Goal: Use online tool/utility: Utilize a website feature to perform a specific function

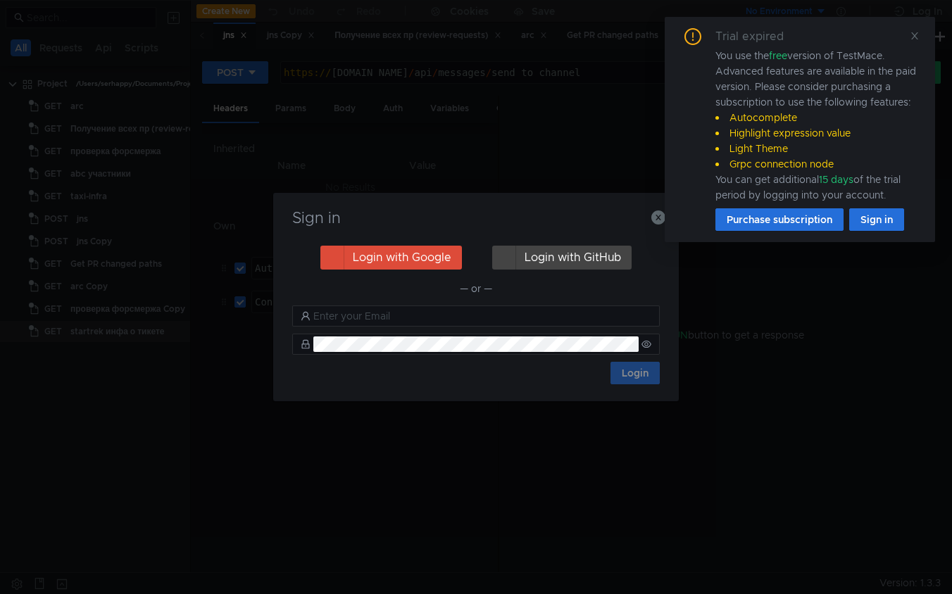
click at [658, 219] on icon "button" at bounding box center [659, 218] width 14 height 14
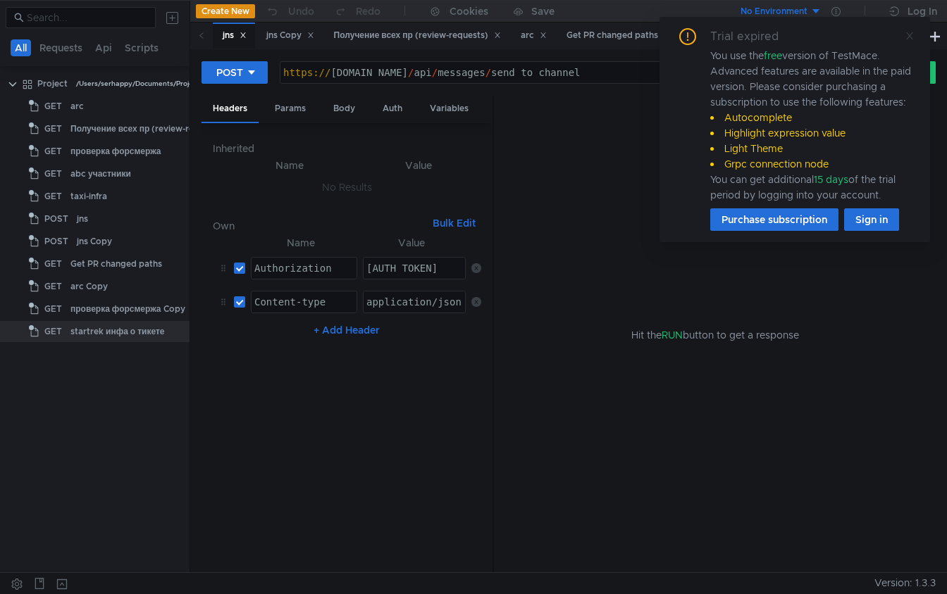
click at [912, 36] on icon at bounding box center [909, 36] width 10 height 10
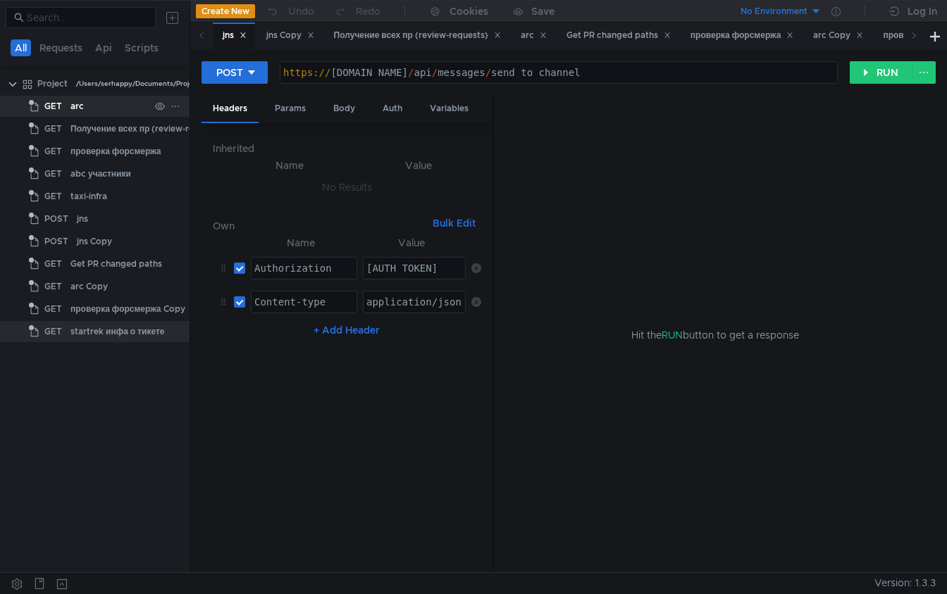
click at [101, 112] on div "arc" at bounding box center [109, 106] width 79 height 21
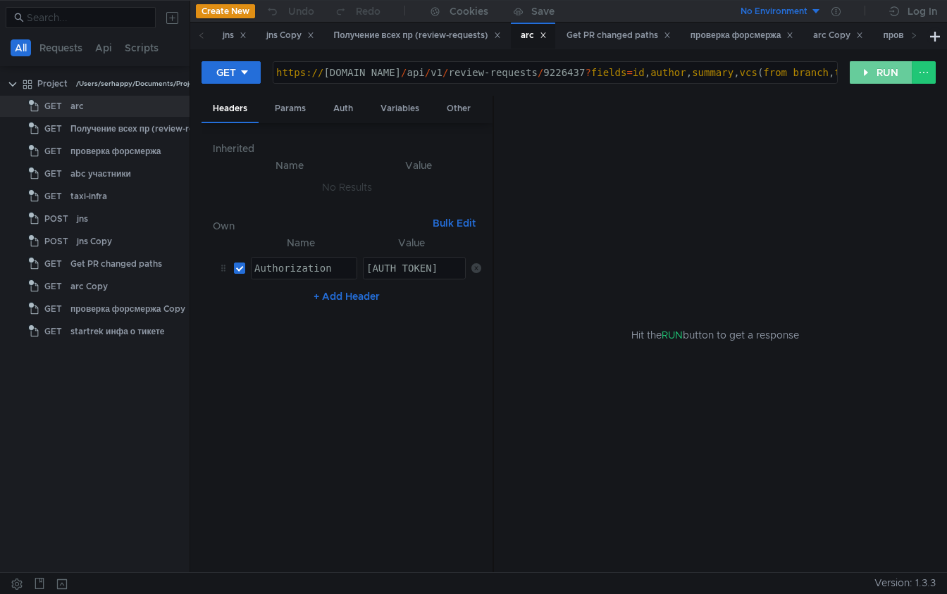
click at [875, 68] on button "RUN" at bounding box center [880, 72] width 63 height 23
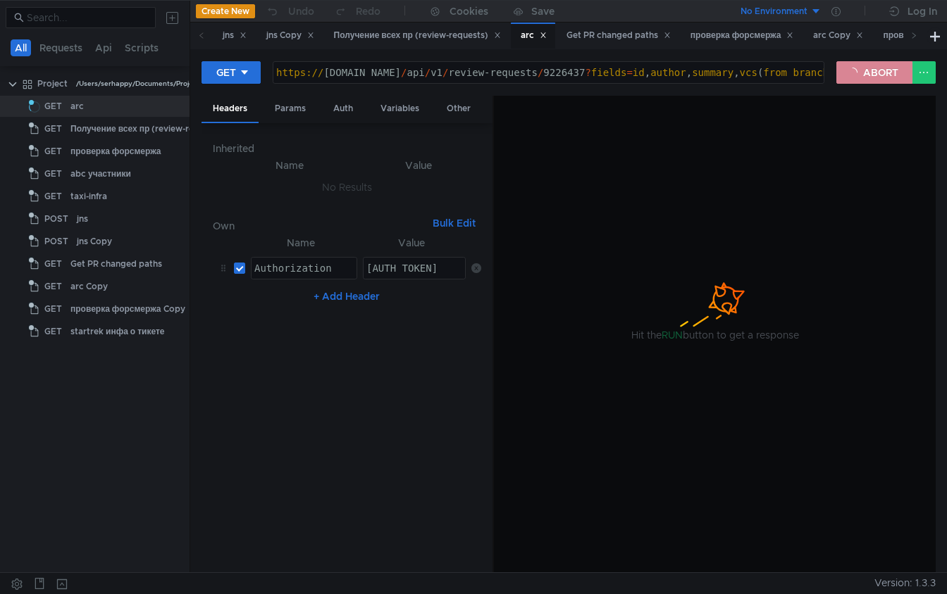
click at [872, 73] on button "ABORT" at bounding box center [874, 72] width 76 height 23
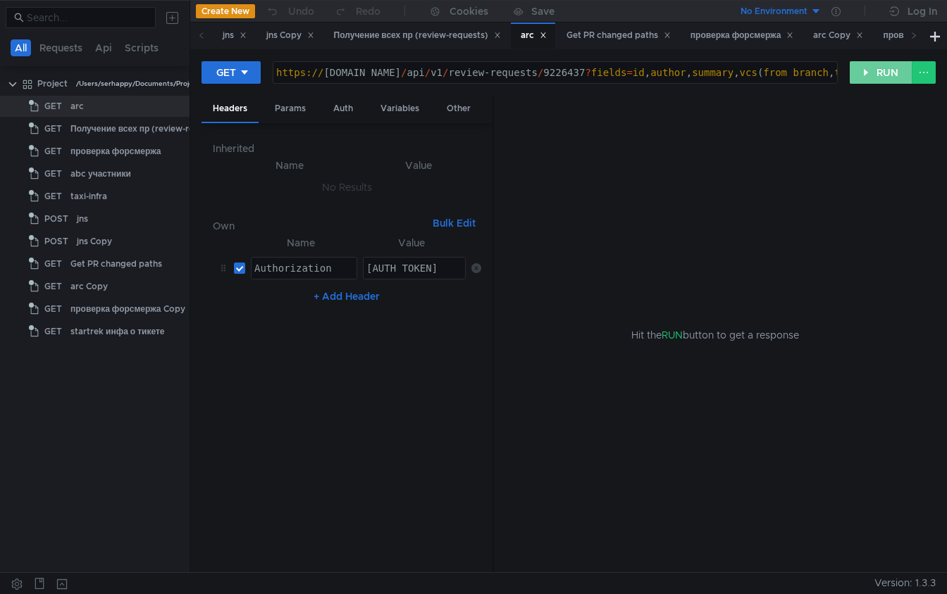
click at [872, 73] on button "RUN" at bounding box center [880, 72] width 63 height 23
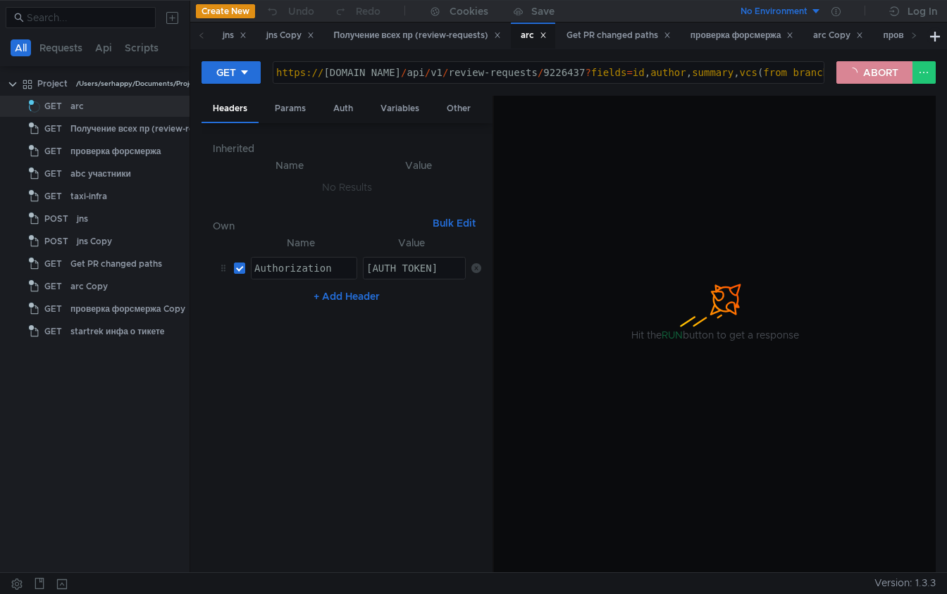
click at [859, 74] on button "ABORT" at bounding box center [874, 72] width 76 height 23
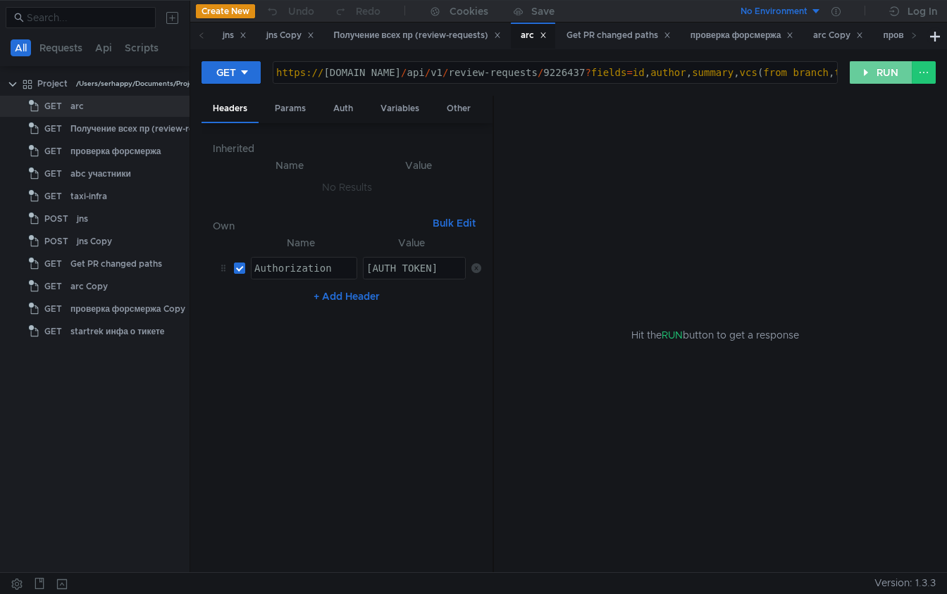
click at [895, 78] on button "RUN" at bounding box center [880, 72] width 63 height 23
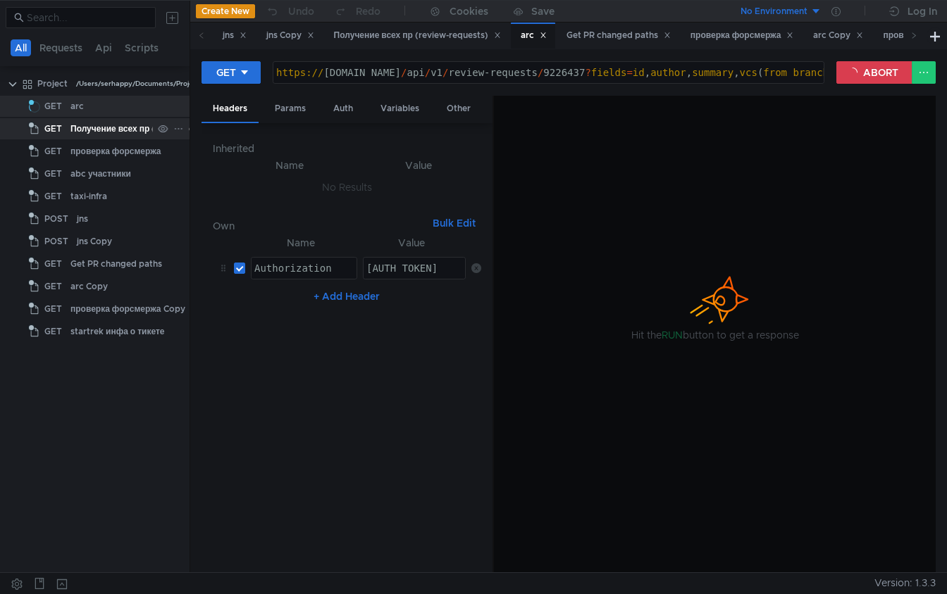
click at [115, 124] on div "Получение всех пр (review-requests)" at bounding box center [147, 128] width 154 height 21
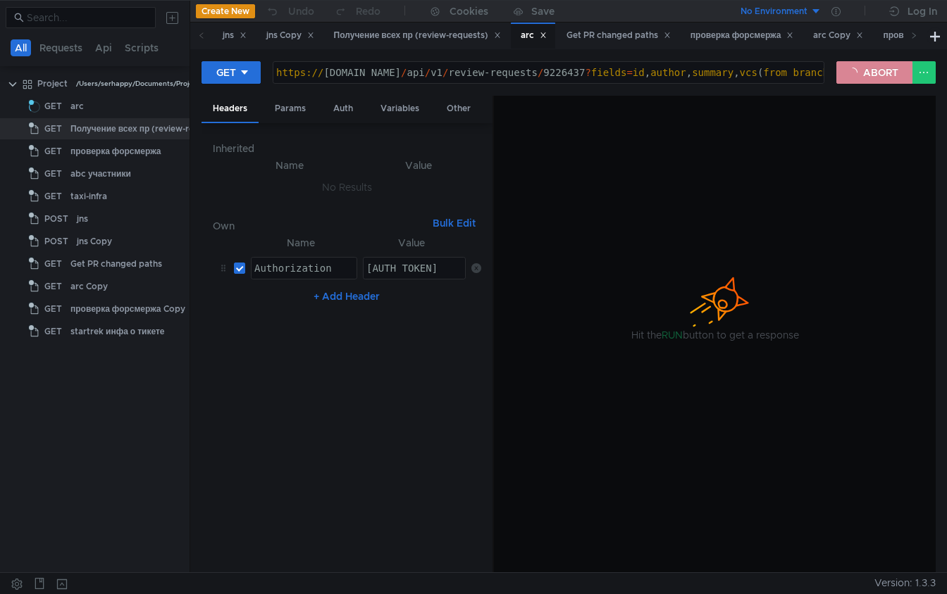
click at [884, 80] on button "ABORT" at bounding box center [874, 72] width 76 height 23
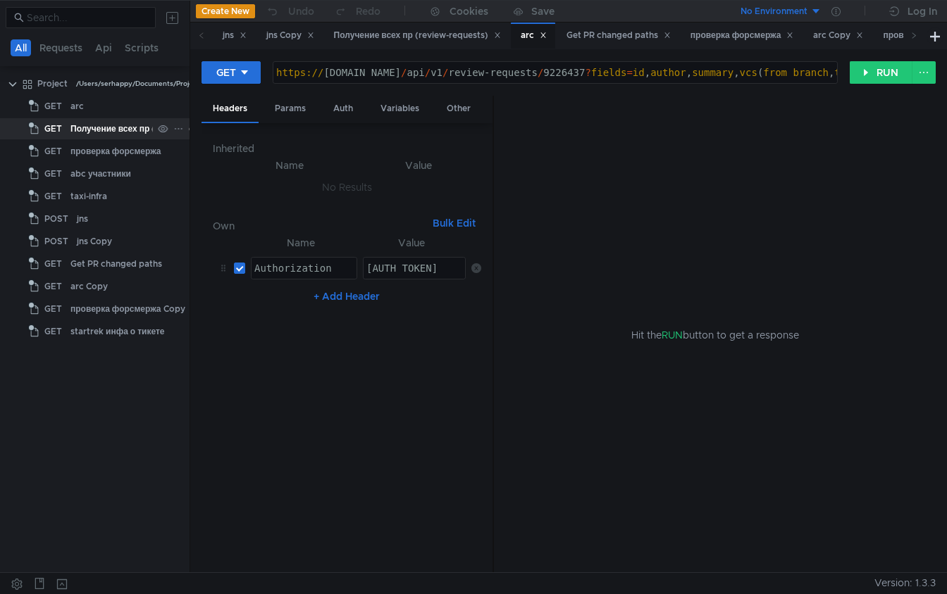
click at [126, 130] on div "Получение всех пр (review-requests)" at bounding box center [147, 128] width 154 height 21
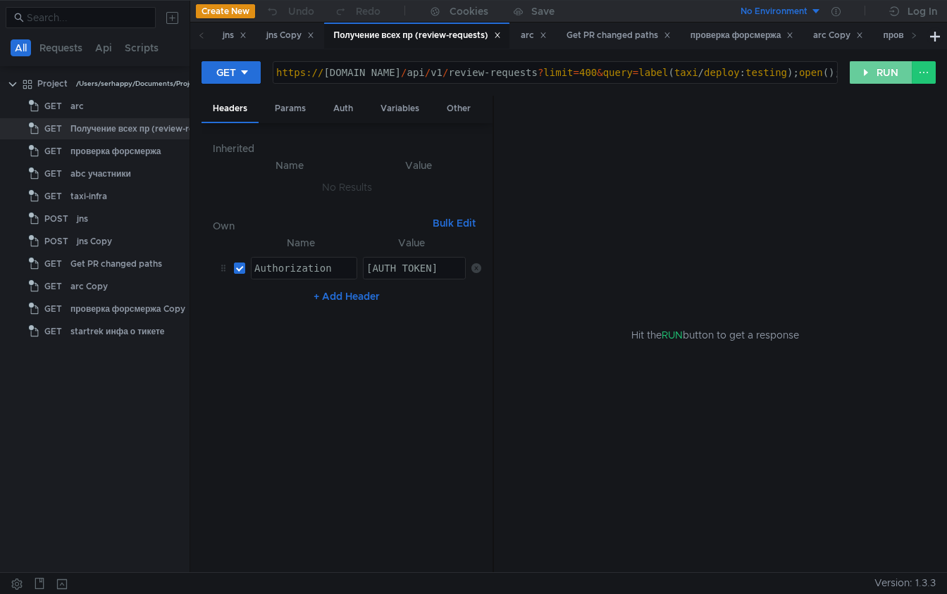
click at [875, 80] on button "RUN" at bounding box center [880, 72] width 63 height 23
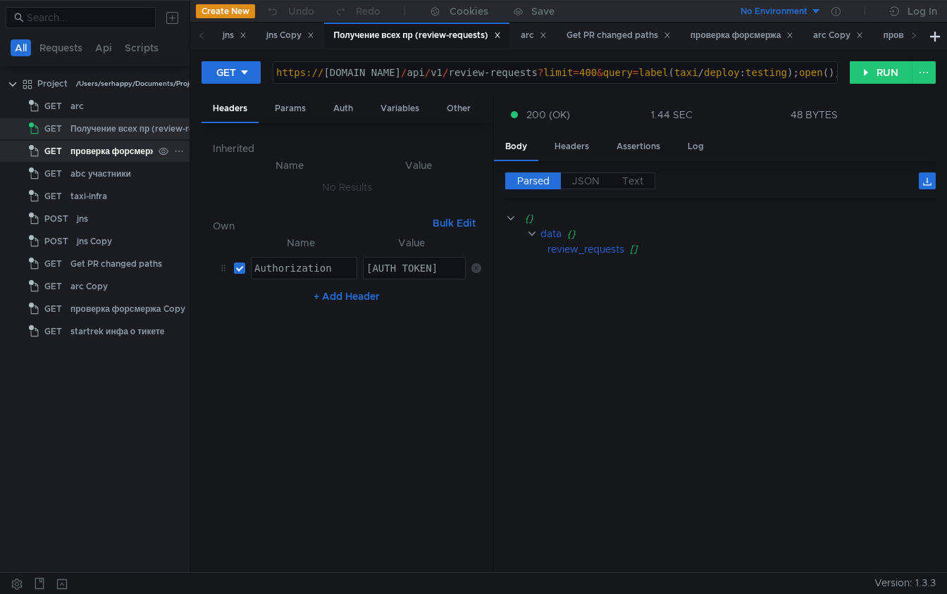
click at [104, 149] on div "проверка форсмержа" at bounding box center [115, 151] width 91 height 21
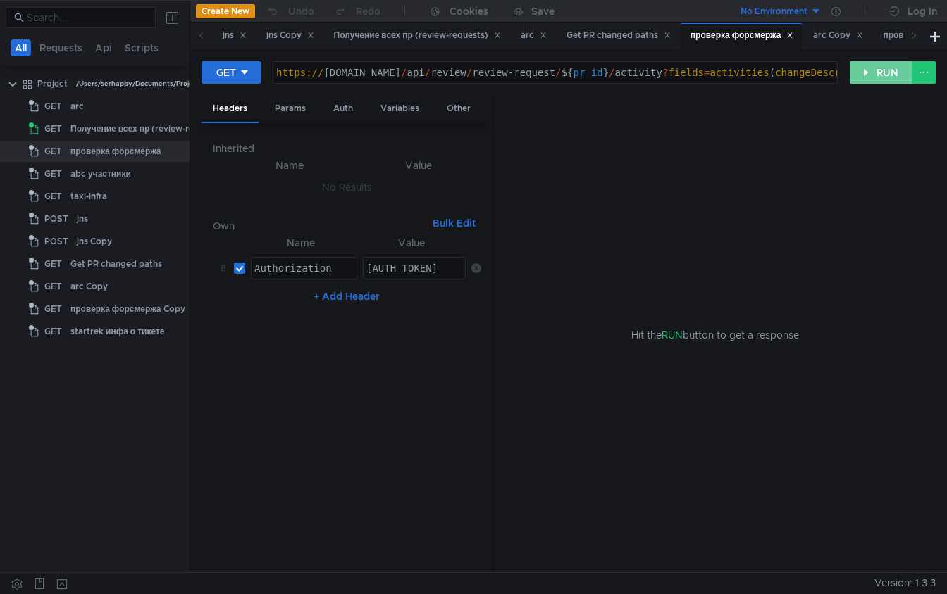
click at [895, 70] on button "RUN" at bounding box center [880, 72] width 63 height 23
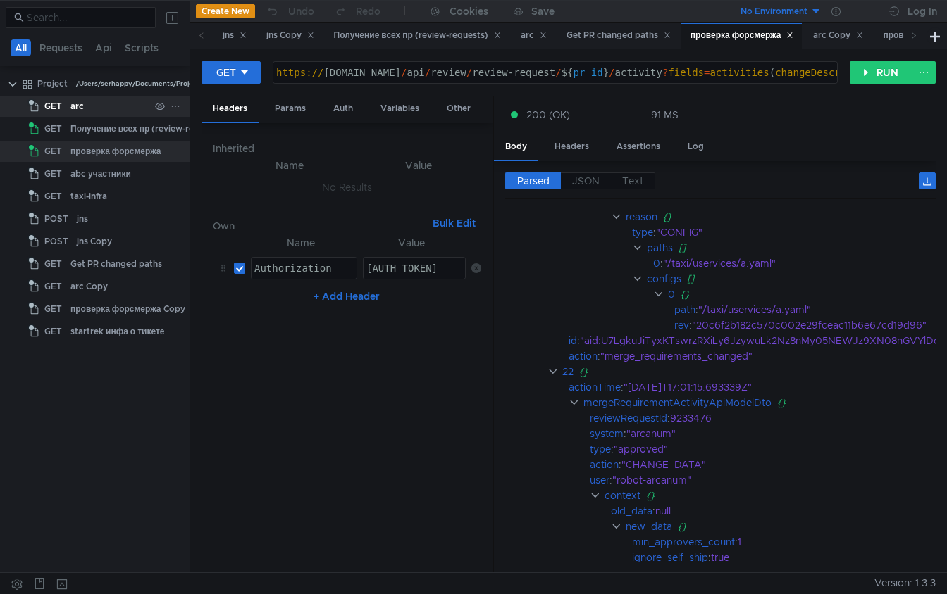
click at [87, 108] on div "arc" at bounding box center [109, 106] width 79 height 21
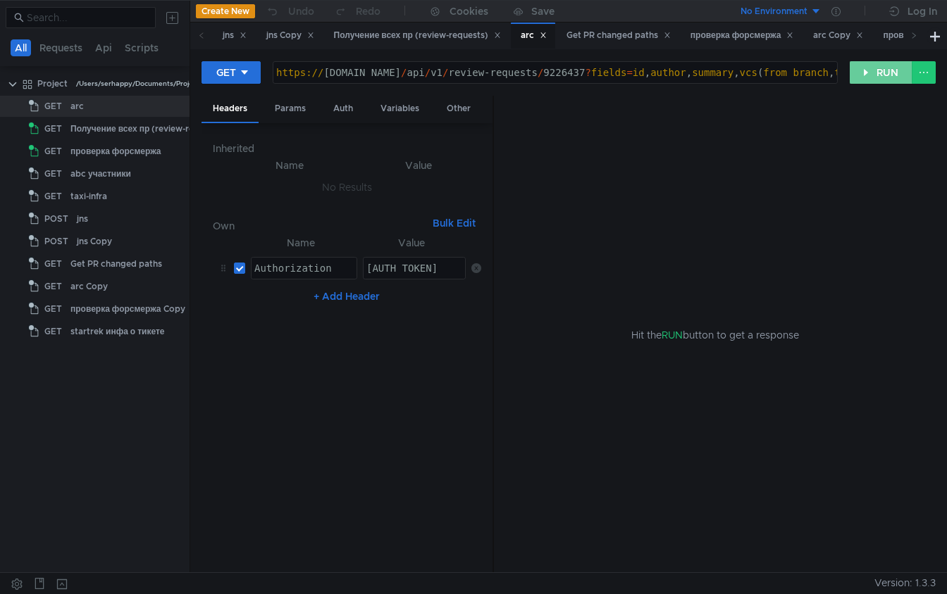
click at [880, 71] on button "RUN" at bounding box center [880, 72] width 63 height 23
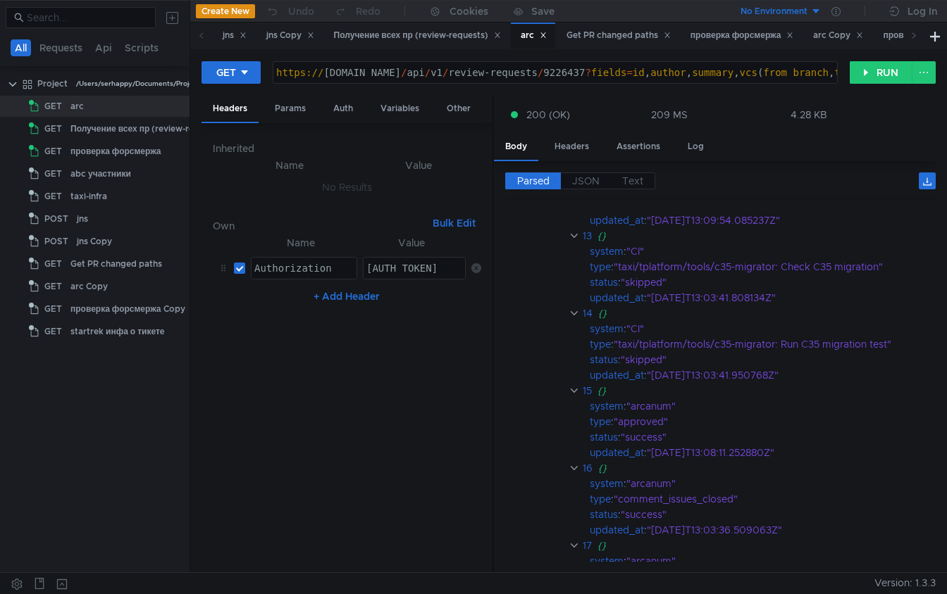
scroll to position [1266, 0]
